Goal: Task Accomplishment & Management: Use online tool/utility

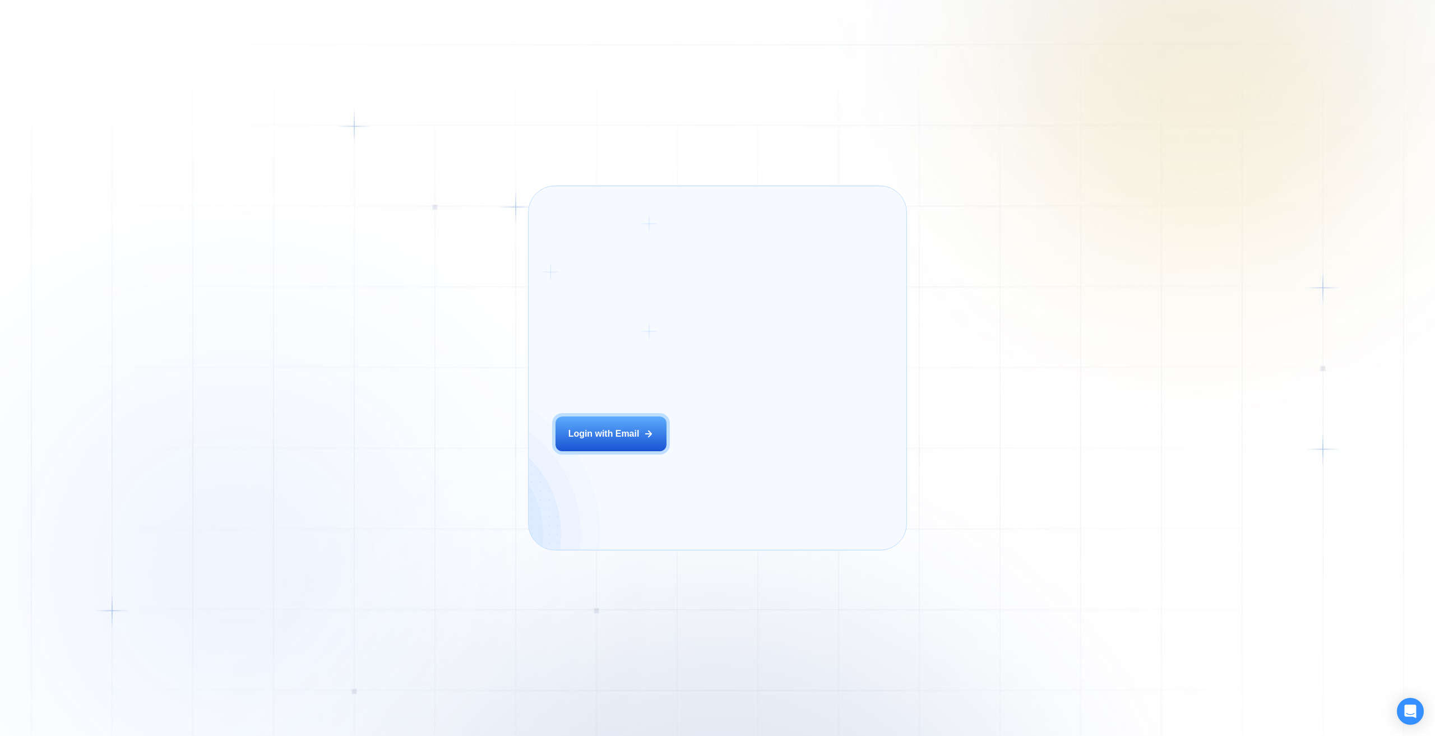
click at [693, 459] on div "Login ‍ Welcome to GigRadar. AI Business Manager for Agencies Login with Email" at bounding box center [631, 368] width 178 height 336
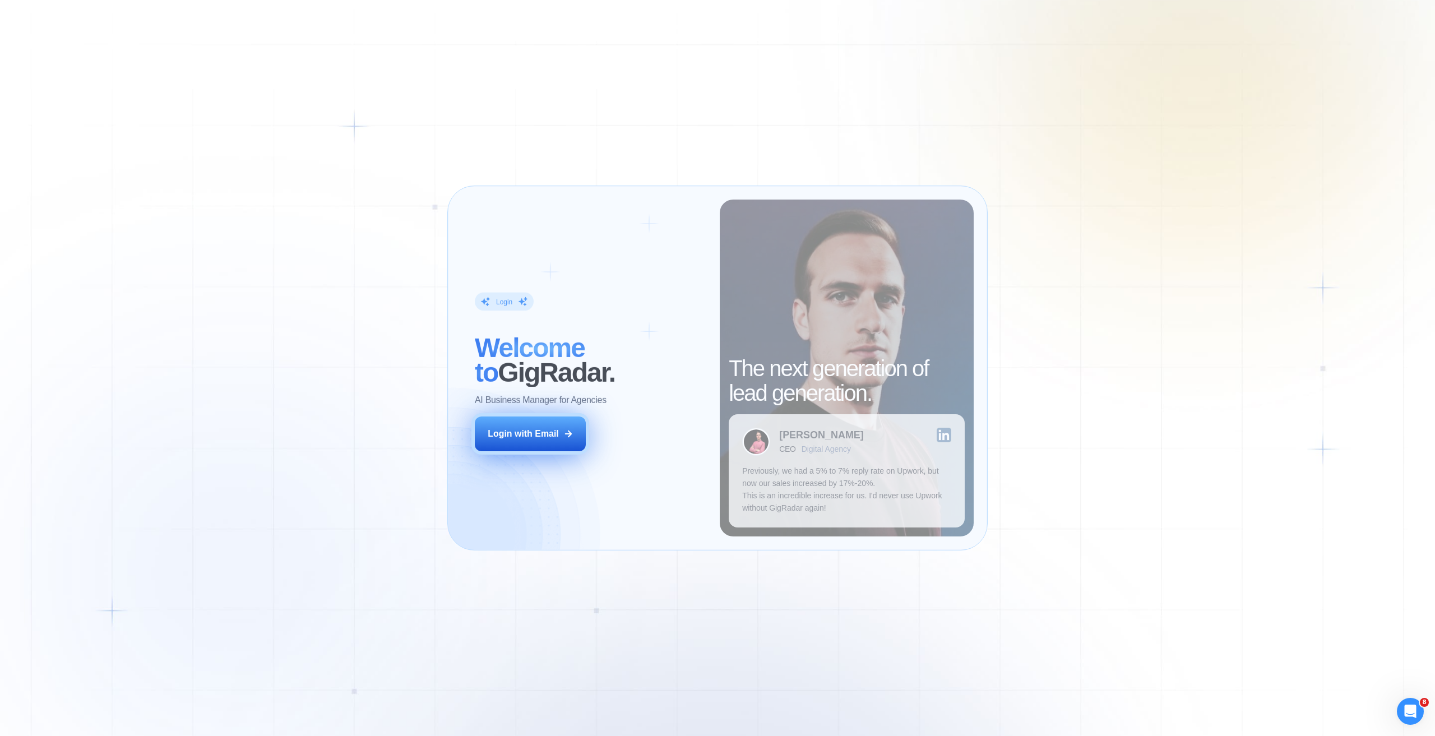
click at [546, 437] on div "Login with Email" at bounding box center [523, 434] width 71 height 12
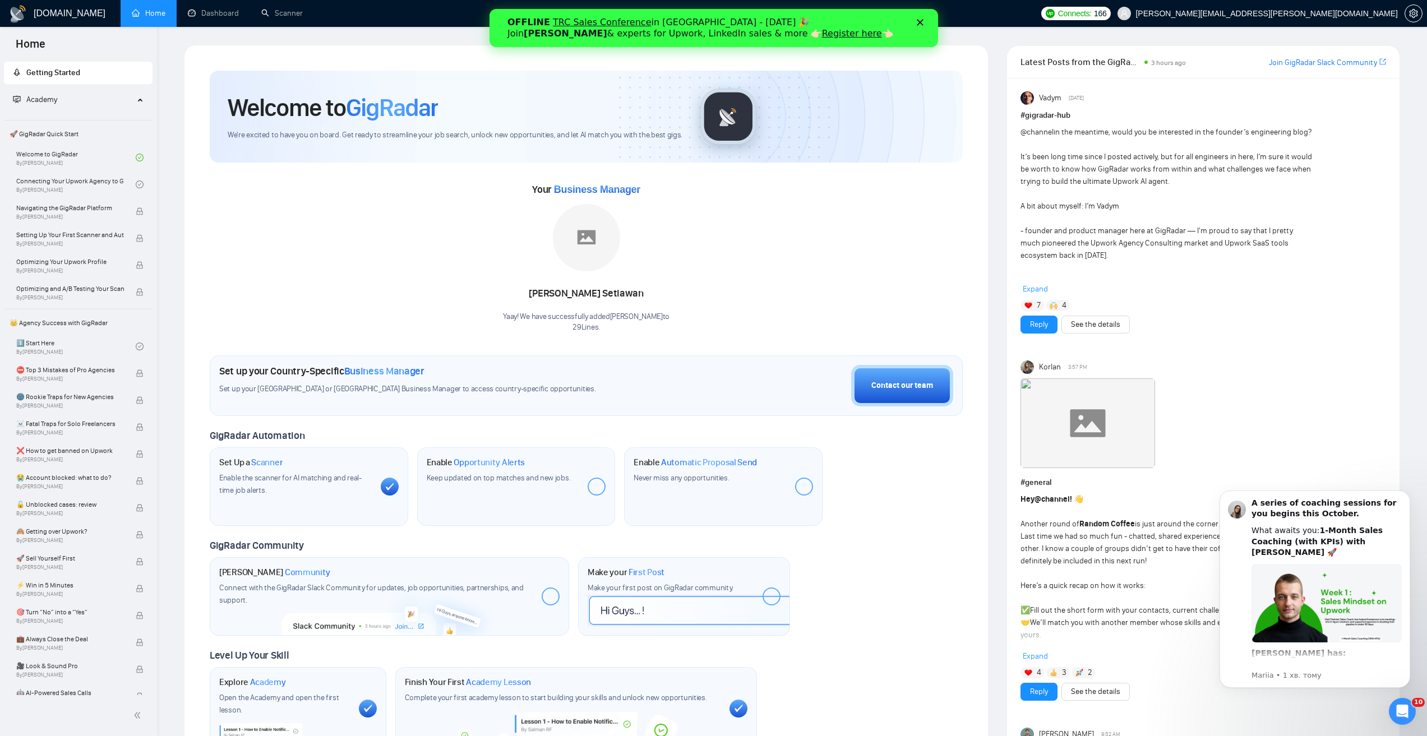
click at [277, 260] on div "Your Business Manager Rafik Setiawan Yaay! We have successfully added Rafik Set…" at bounding box center [586, 257] width 753 height 152
click at [924, 20] on div "Закрити" at bounding box center [921, 22] width 11 height 7
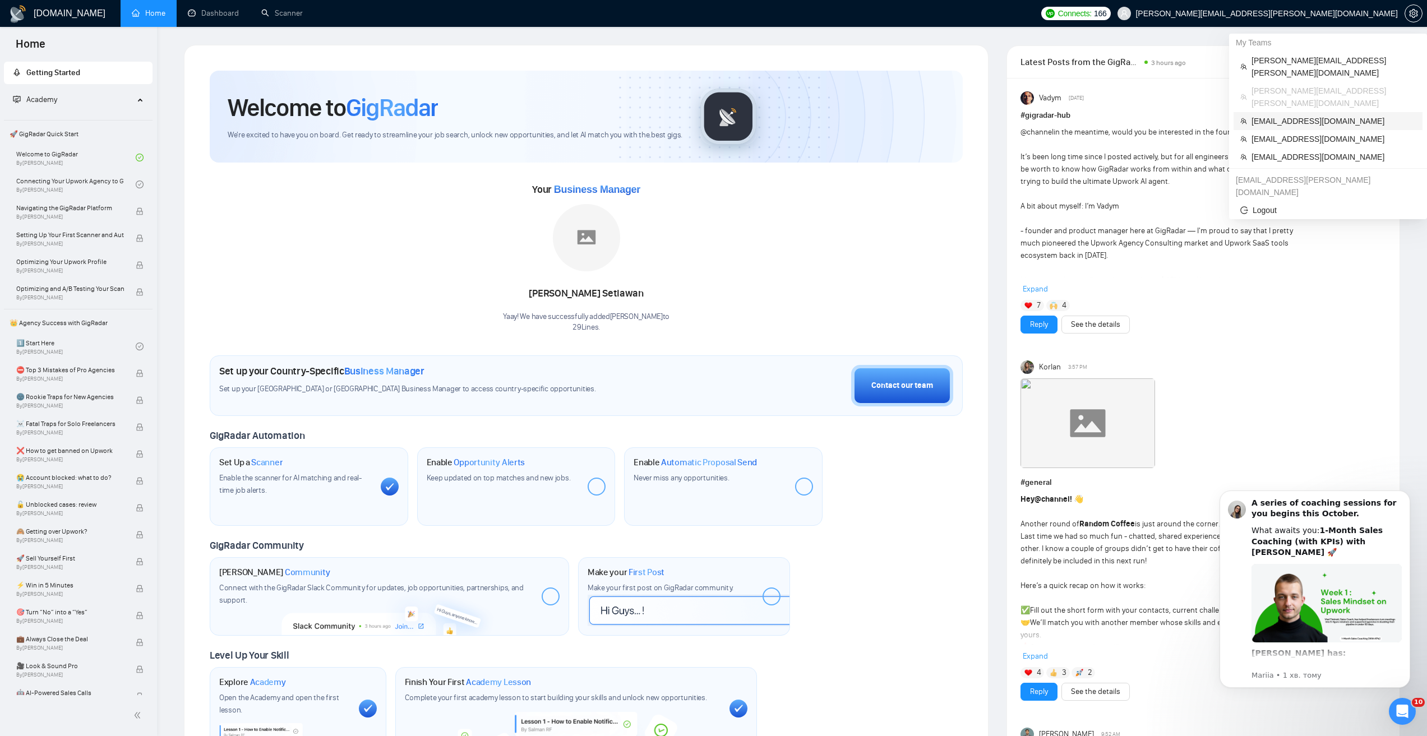
click at [1304, 115] on span "twassmann@mac.com" at bounding box center [1333, 121] width 164 height 12
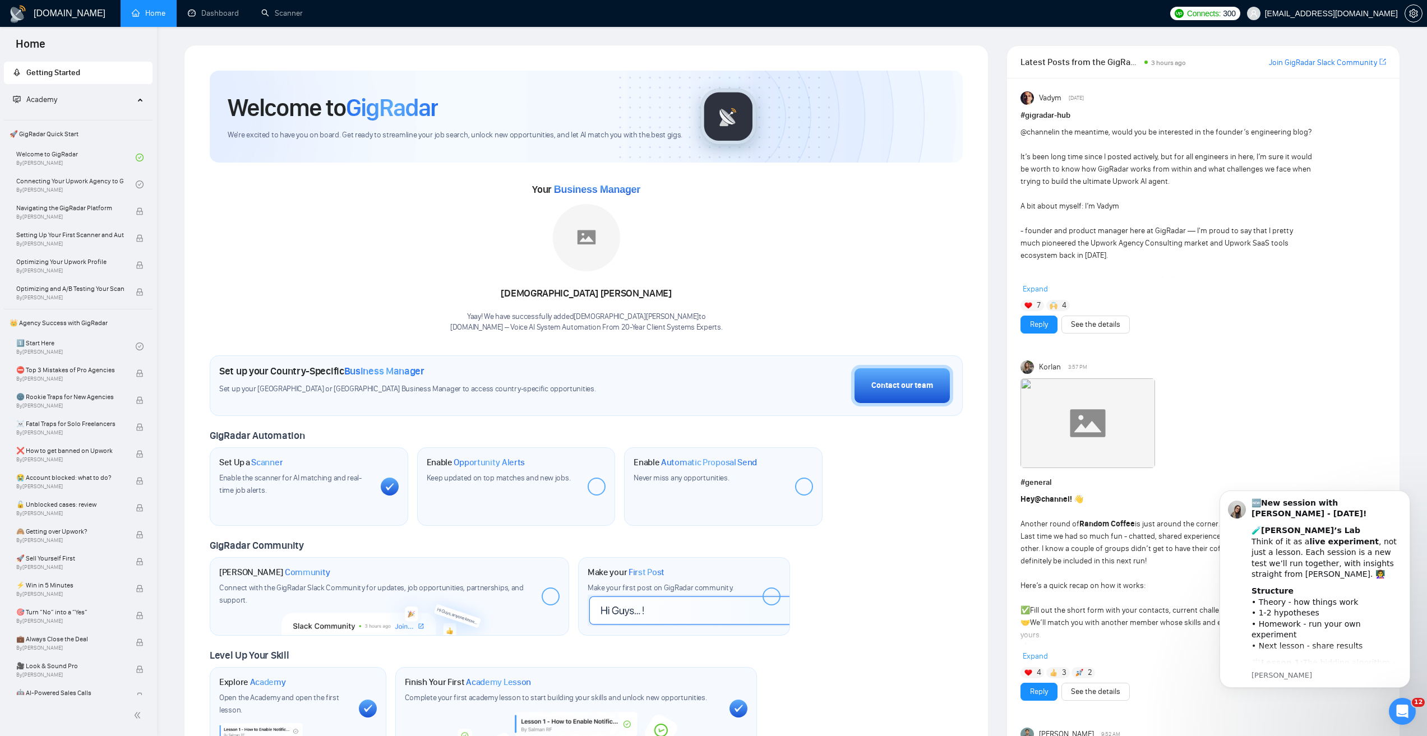
click at [318, 10] on ul "Home Dashboard Scanner" at bounding box center [640, 13] width 1047 height 27
click at [303, 8] on link "Scanner" at bounding box center [281, 13] width 41 height 10
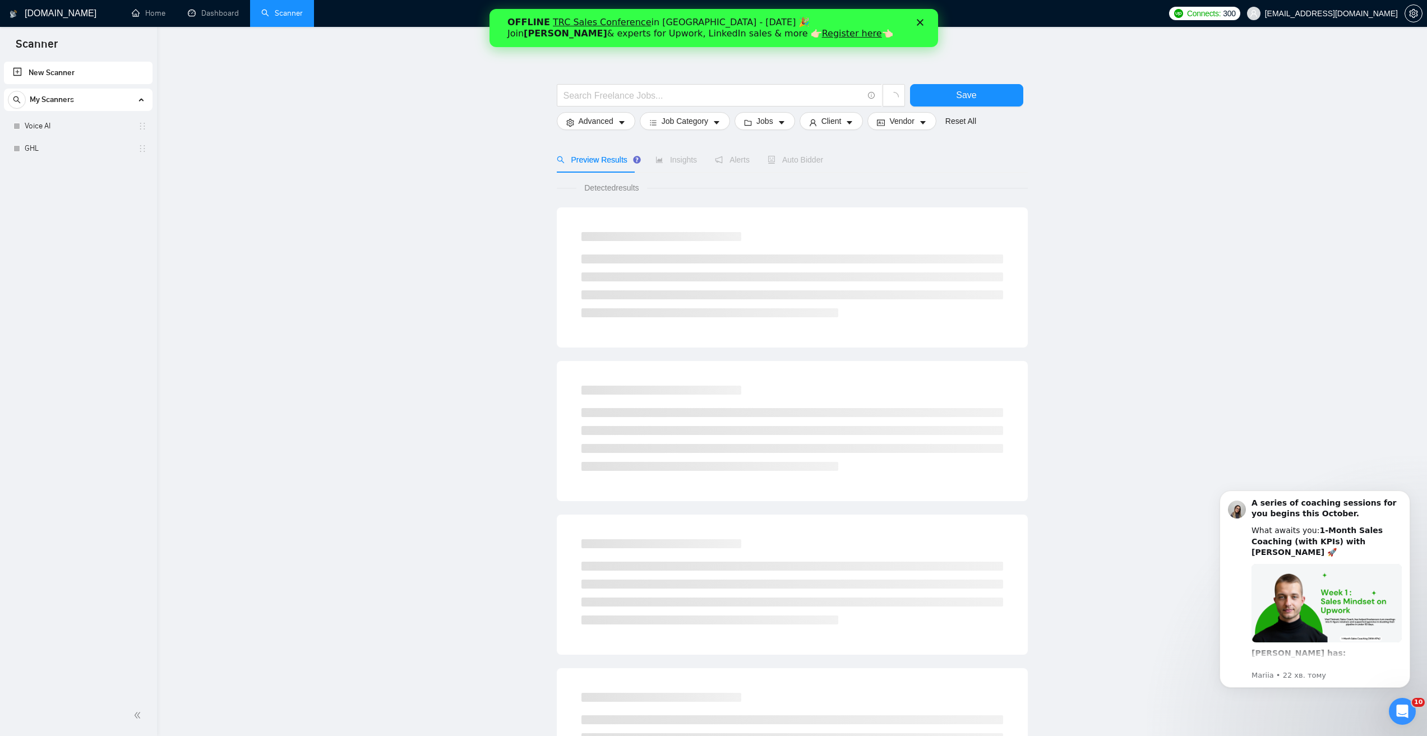
click at [920, 24] on polygon "Закрити" at bounding box center [919, 22] width 7 height 7
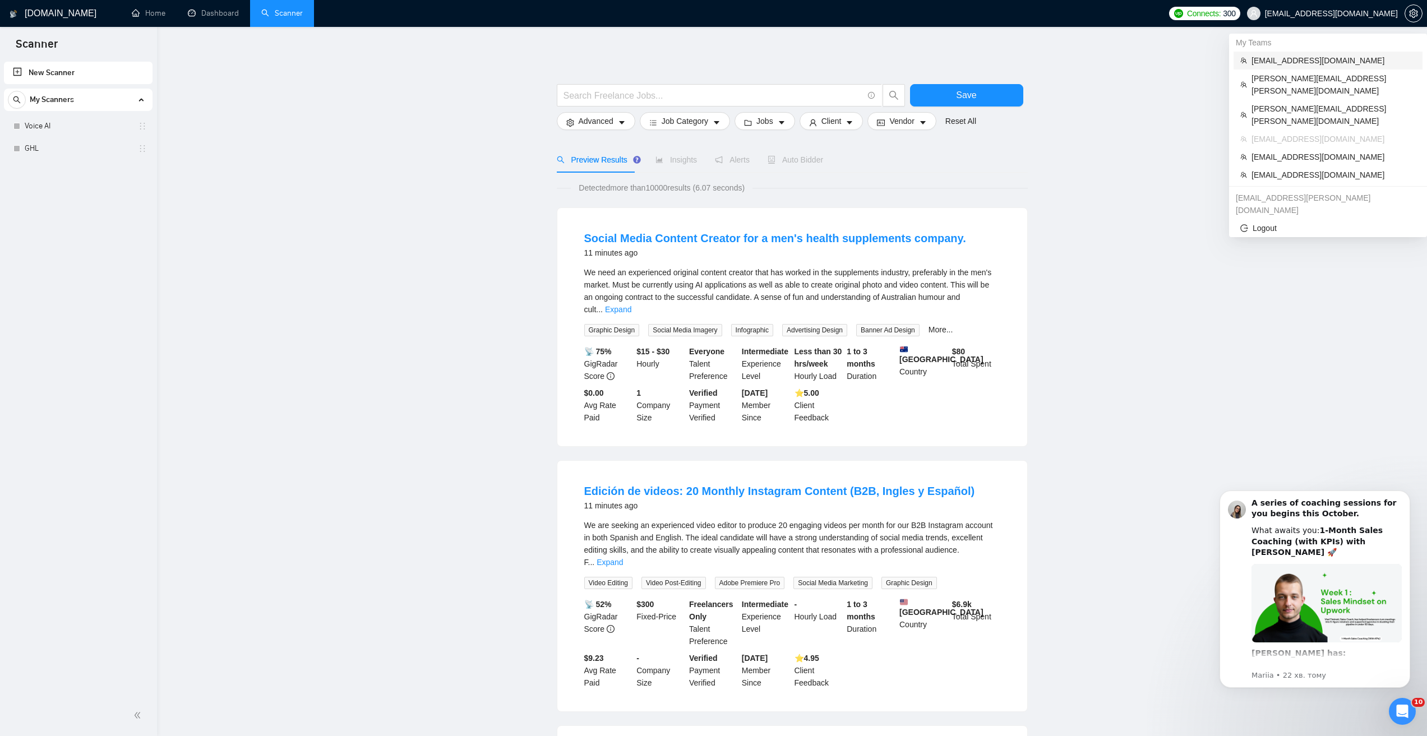
click at [1316, 56] on span "dinesh@dexbyts.com" at bounding box center [1333, 60] width 164 height 12
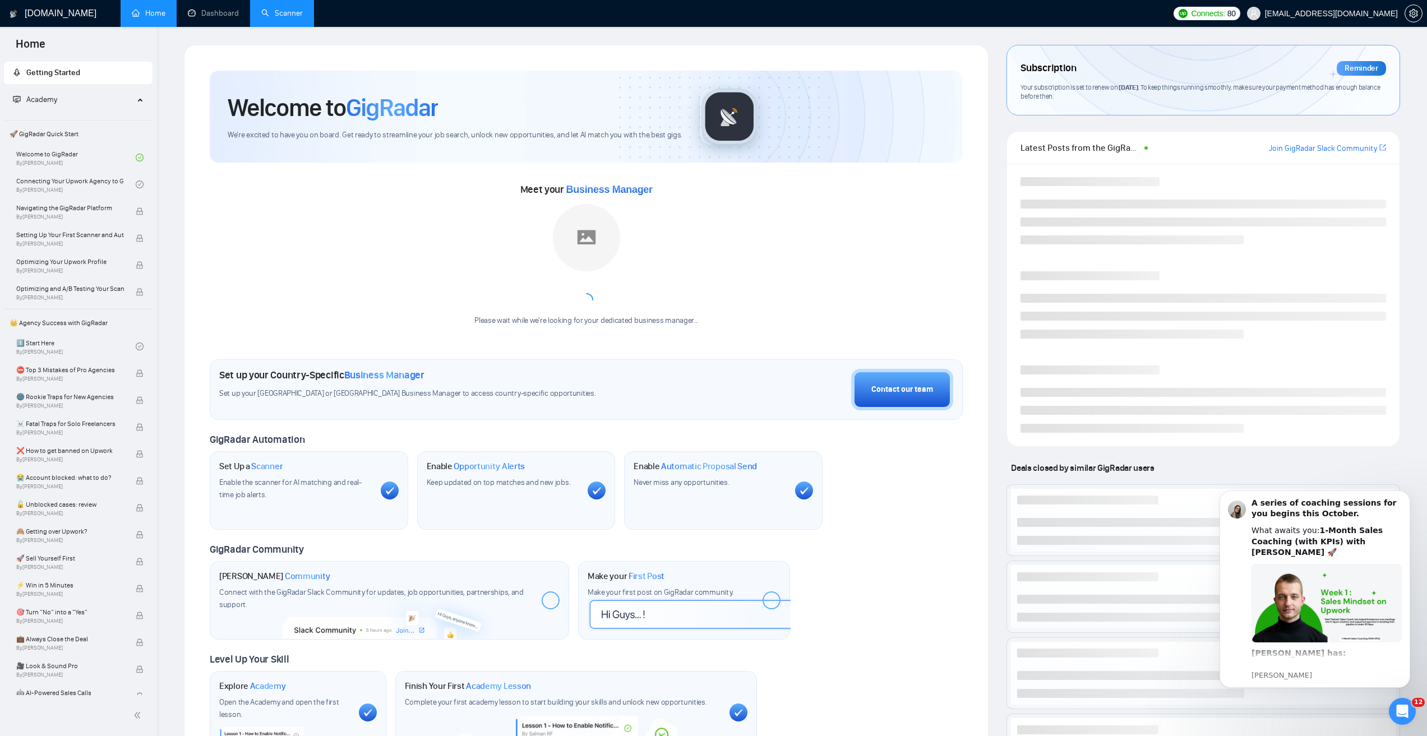
click at [283, 12] on link "Scanner" at bounding box center [281, 13] width 41 height 10
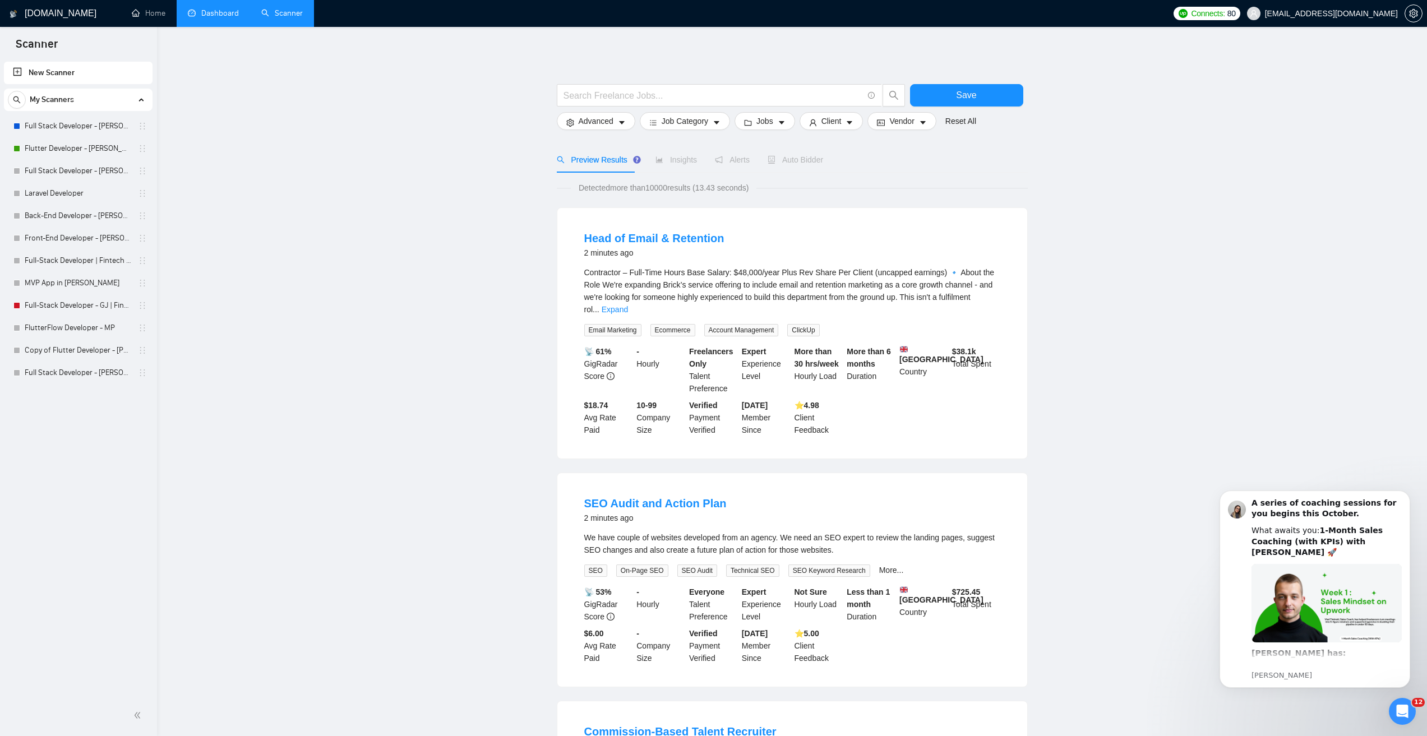
click at [198, 16] on link "Dashboard" at bounding box center [213, 13] width 51 height 10
